Goal: Navigation & Orientation: Find specific page/section

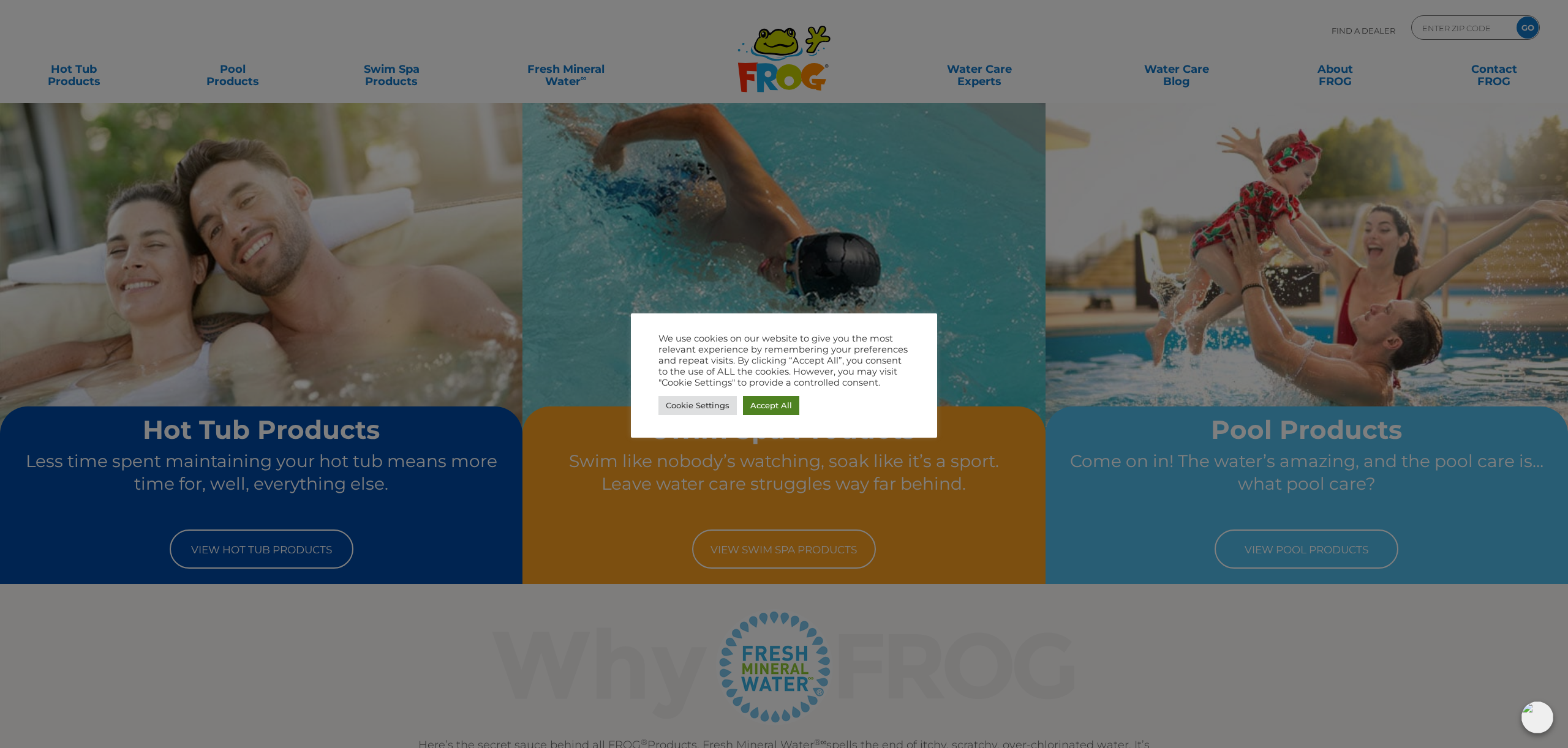
click at [774, 408] on link "Accept All" at bounding box center [770, 405] width 56 height 19
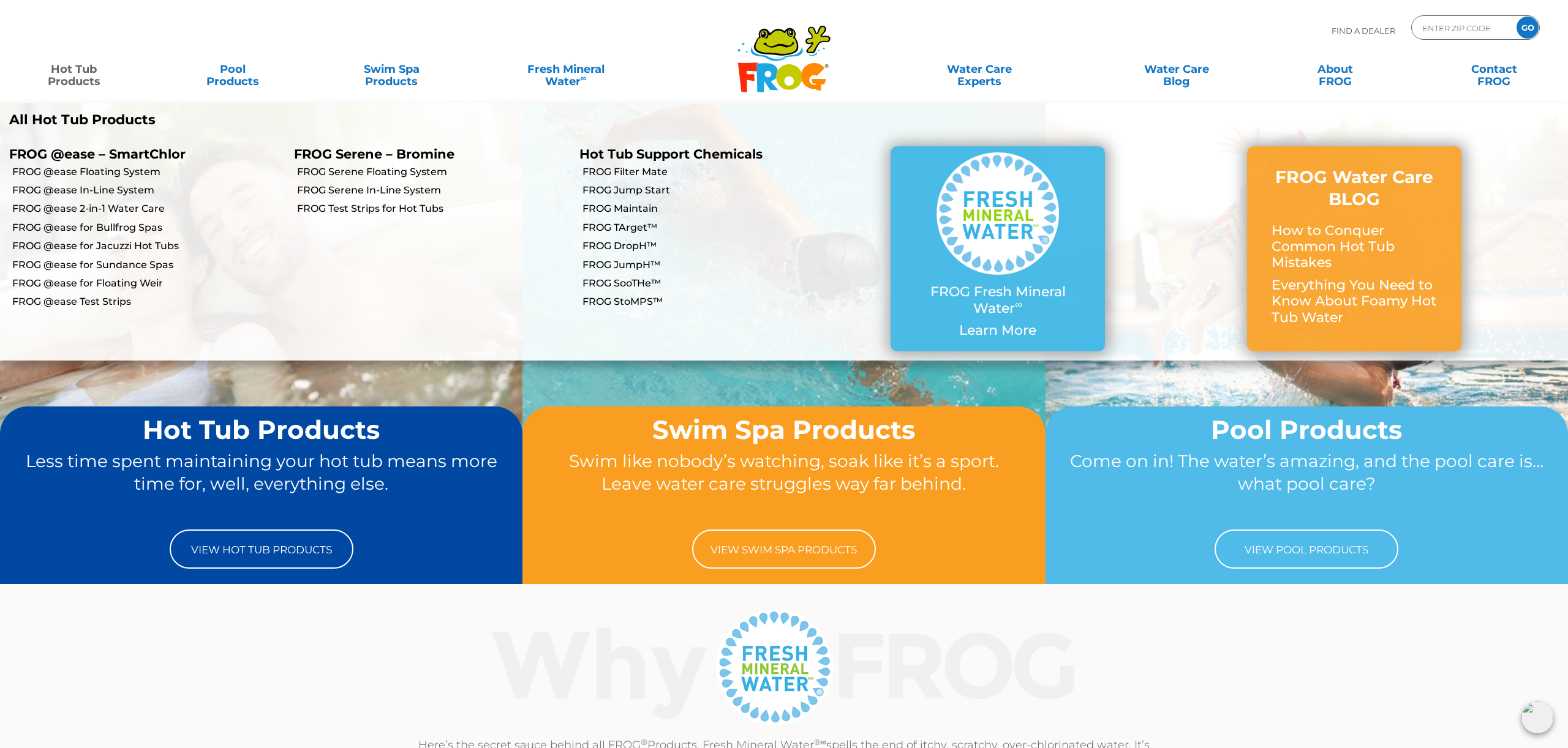
click at [81, 77] on link "Hot Tub Products" at bounding box center [74, 69] width 124 height 25
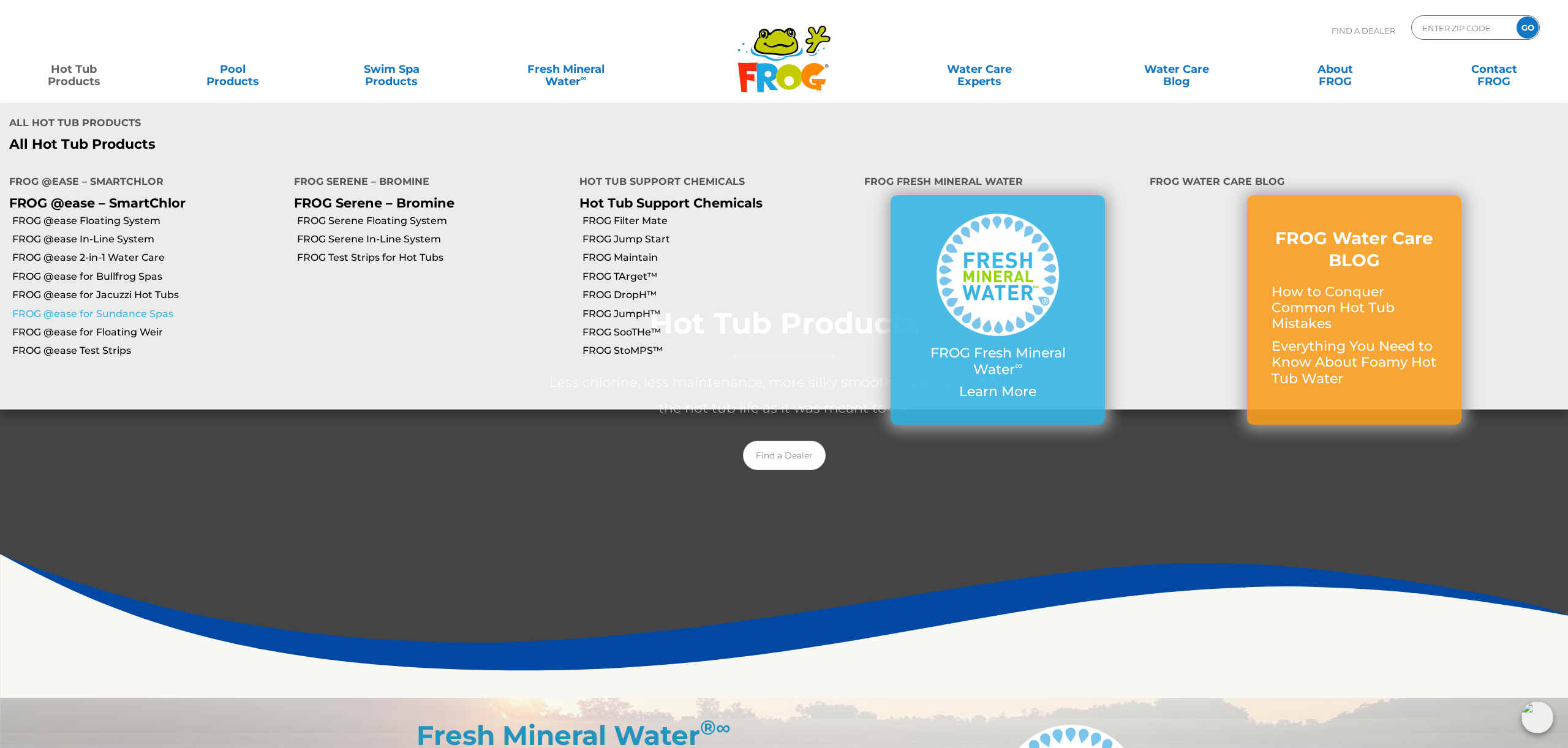
click at [110, 308] on link "FROG @ease for Sundance Spas" at bounding box center [148, 314] width 273 height 14
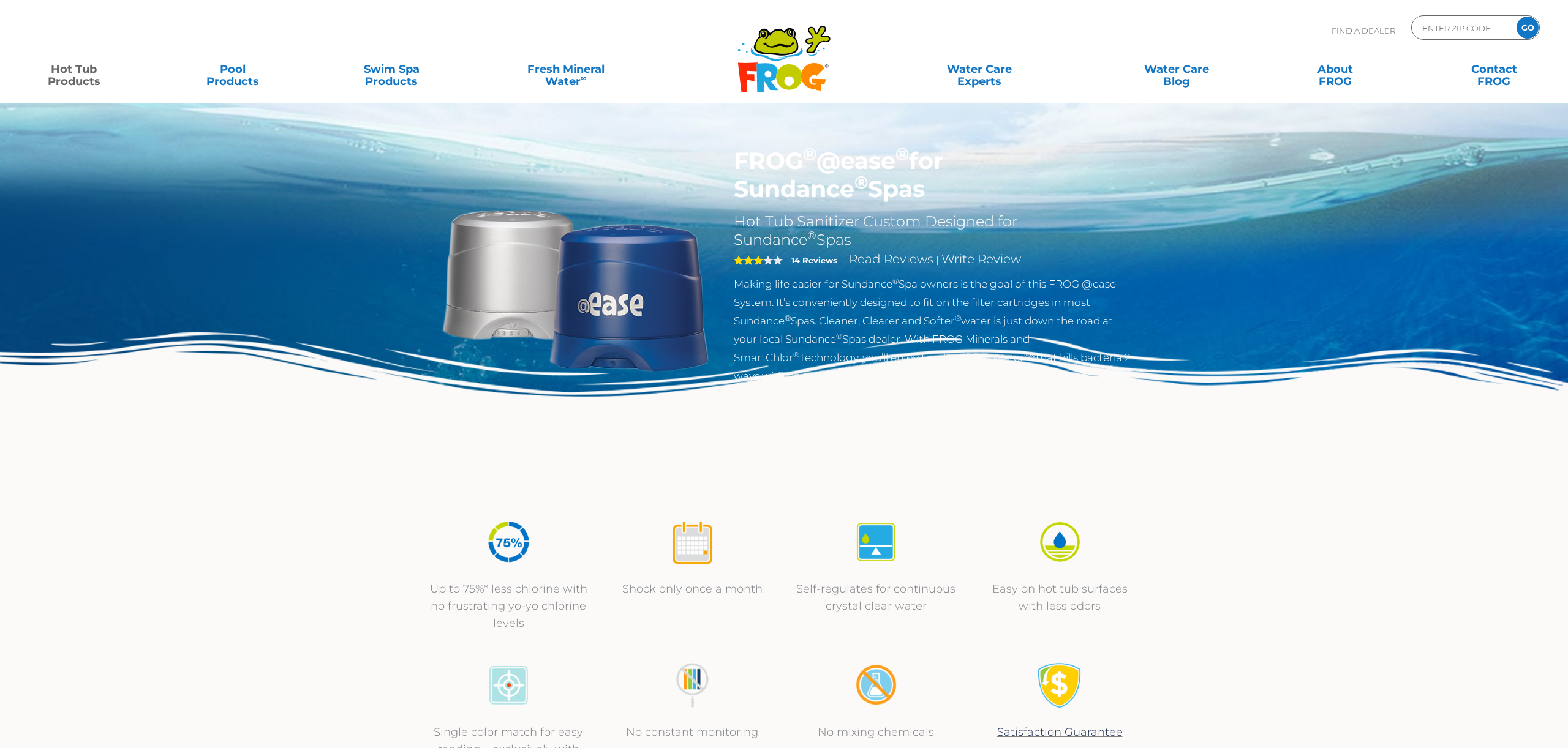
click at [1362, 31] on p "Find A Dealer" at bounding box center [1363, 30] width 63 height 30
click at [1497, 26] on input "Zip Code Form" at bounding box center [1462, 28] width 83 height 17
type input "980"
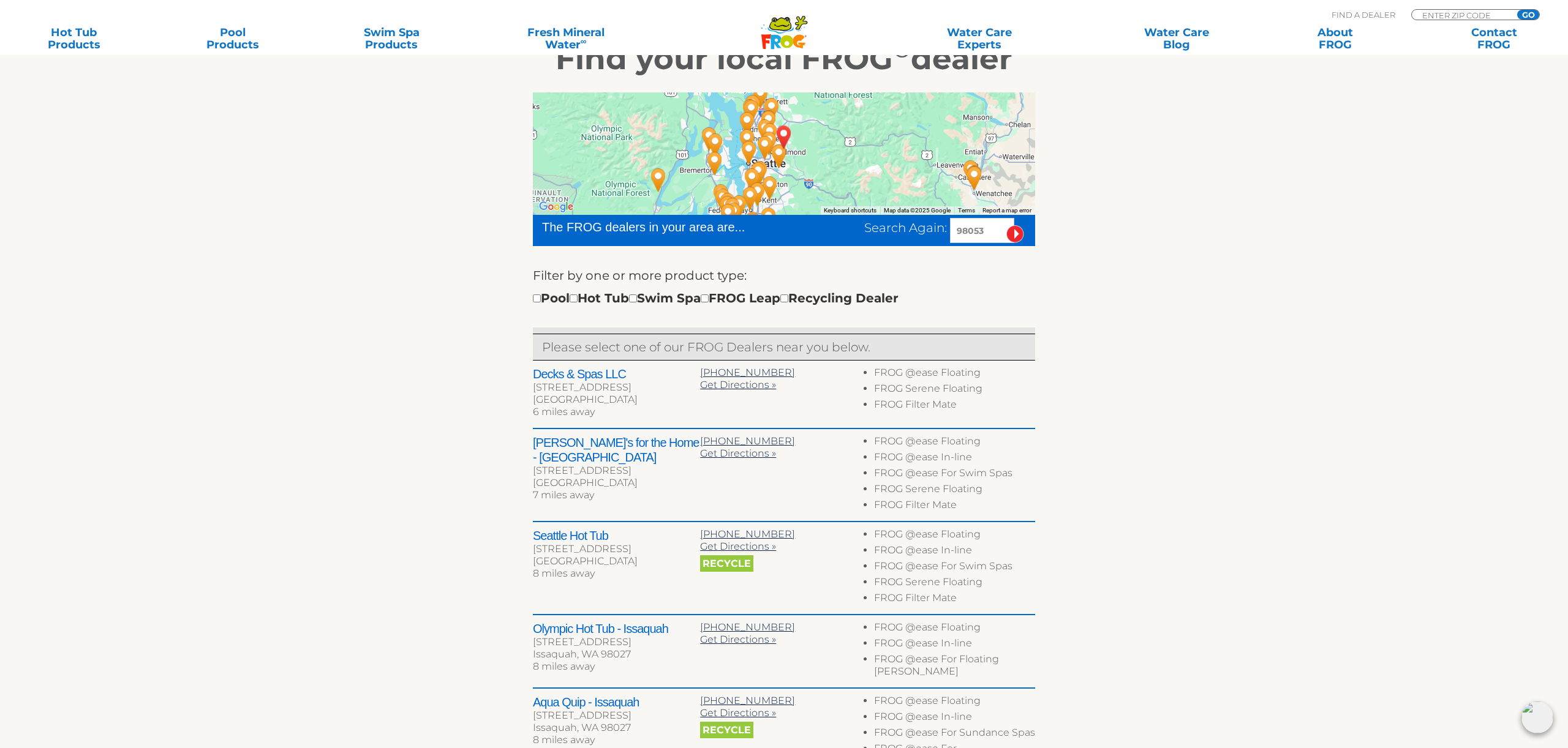
scroll to position [242, 0]
click at [578, 302] on input "checkbox" at bounding box center [574, 300] width 8 height 8
checkbox input "true"
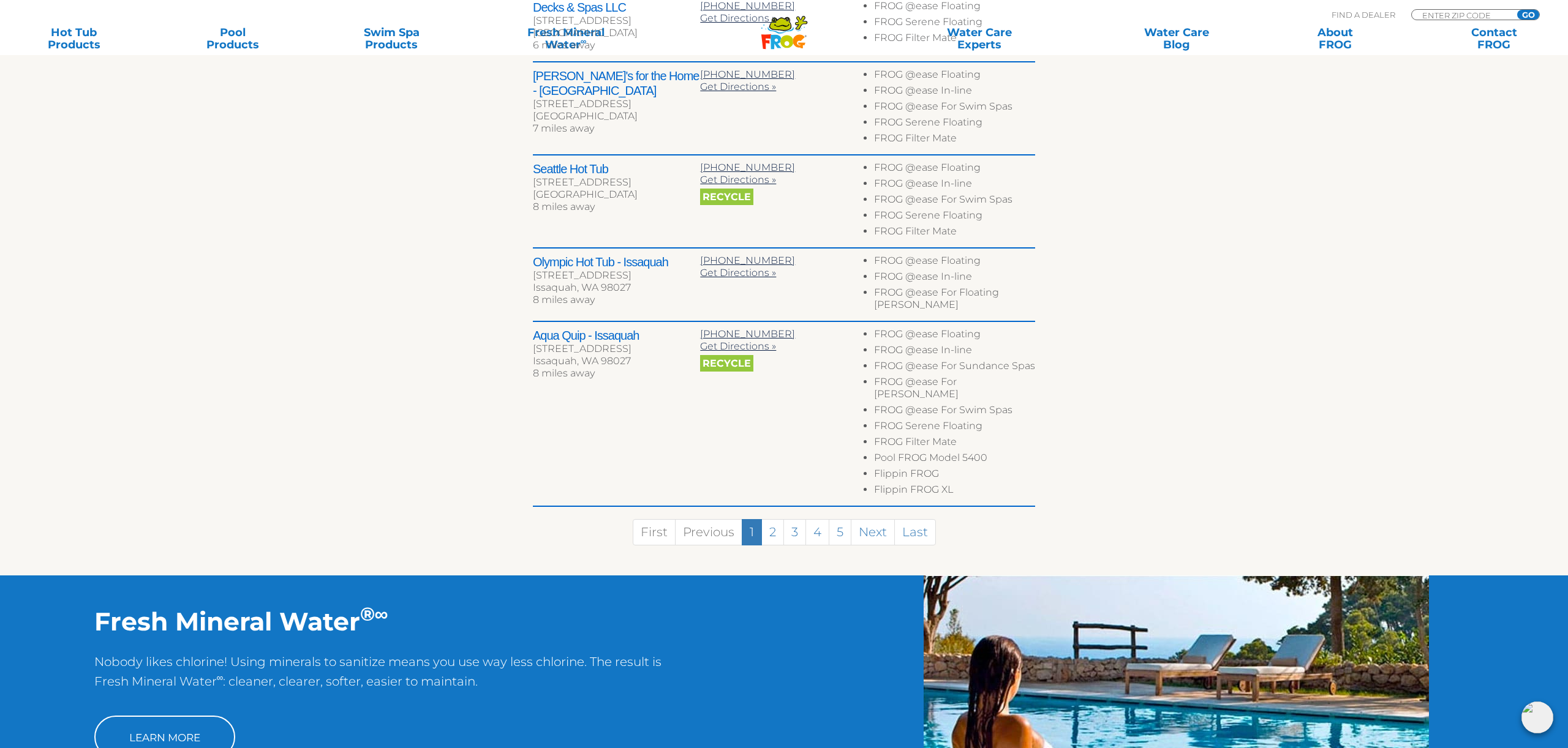
scroll to position [588, 0]
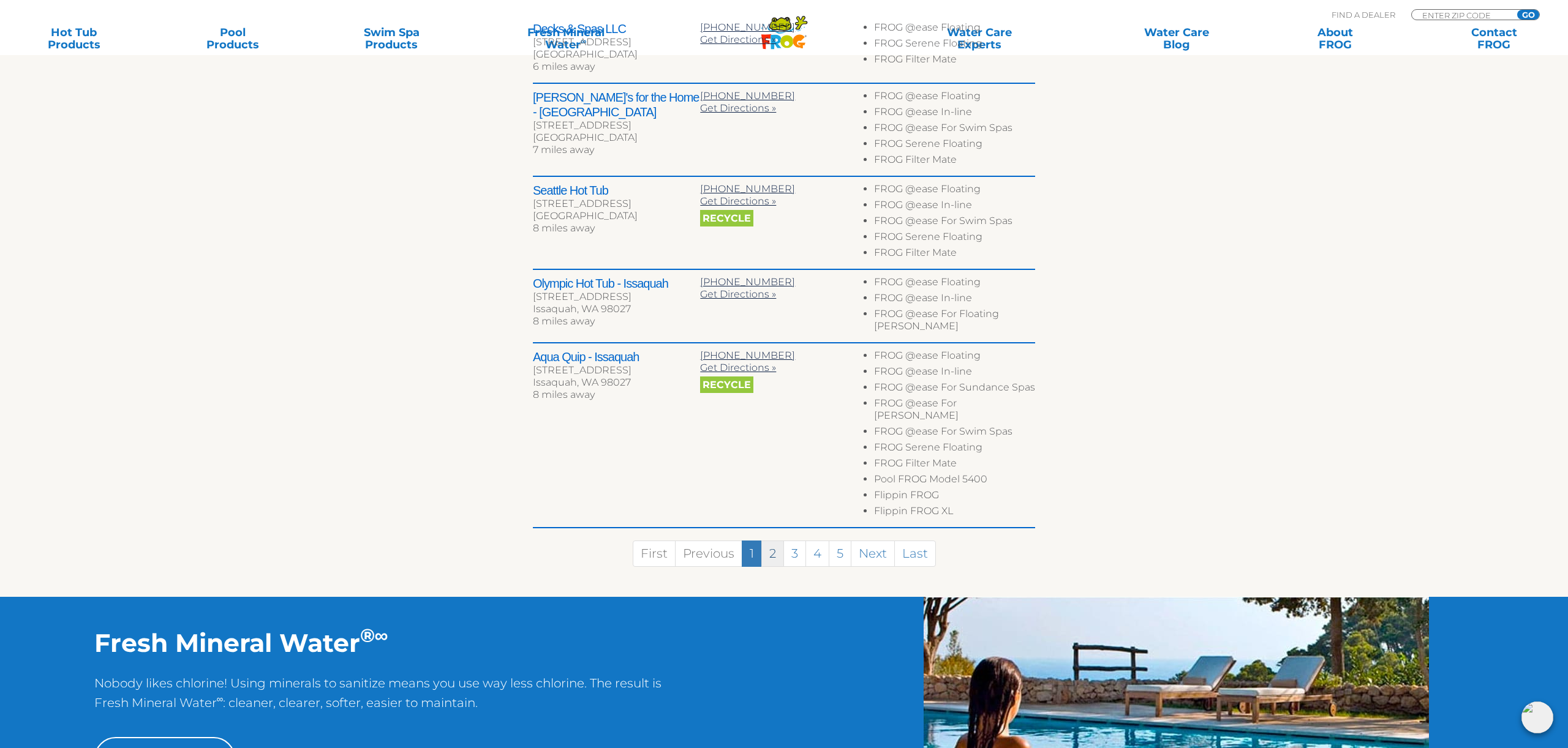
click at [770, 541] on link "2" at bounding box center [772, 554] width 23 height 27
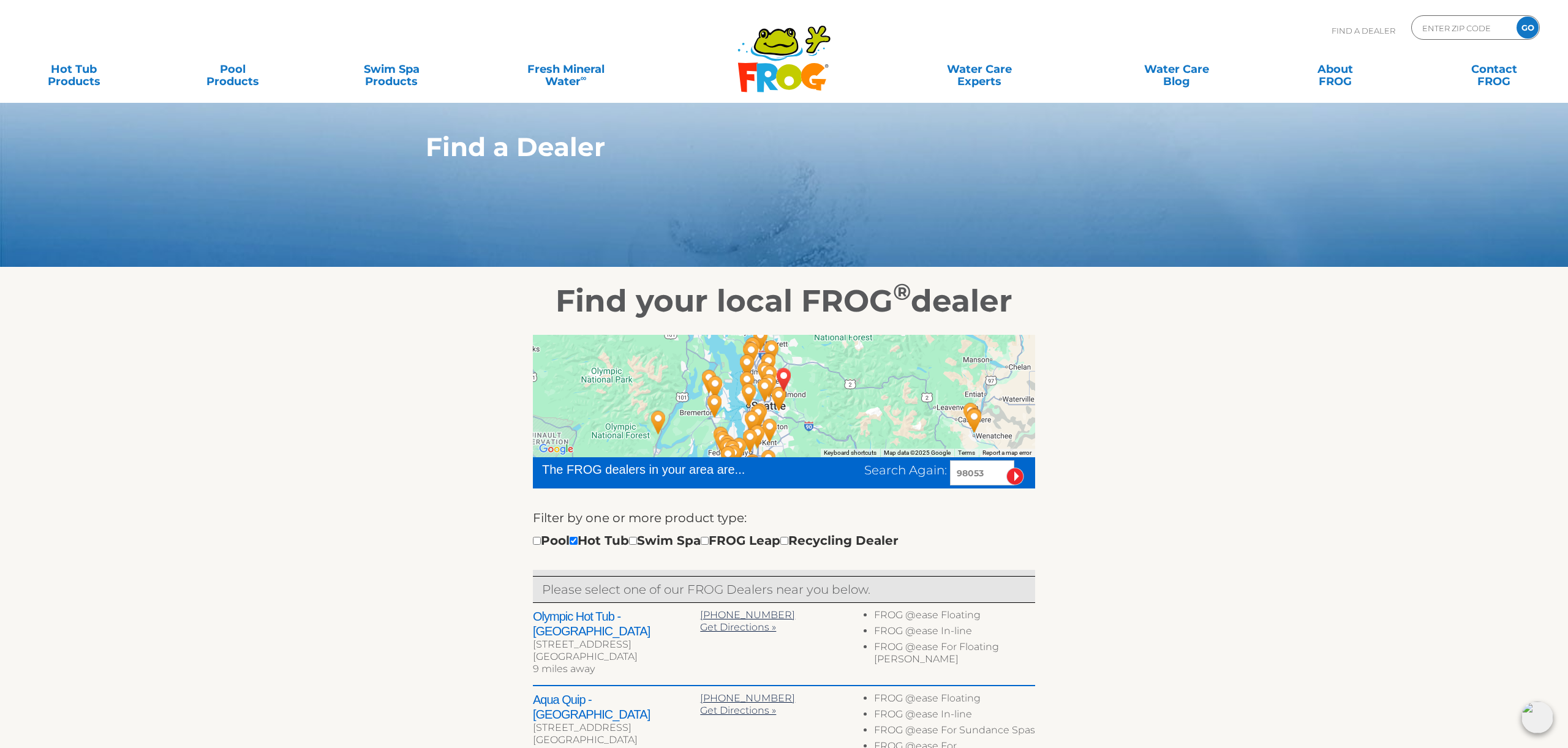
scroll to position [0, 0]
